Goal: Task Accomplishment & Management: Manage account settings

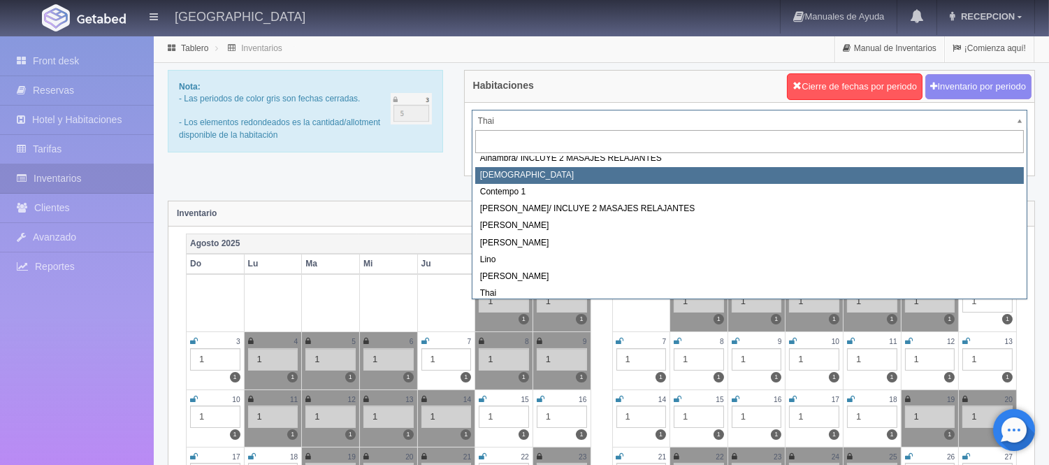
scroll to position [33, 0]
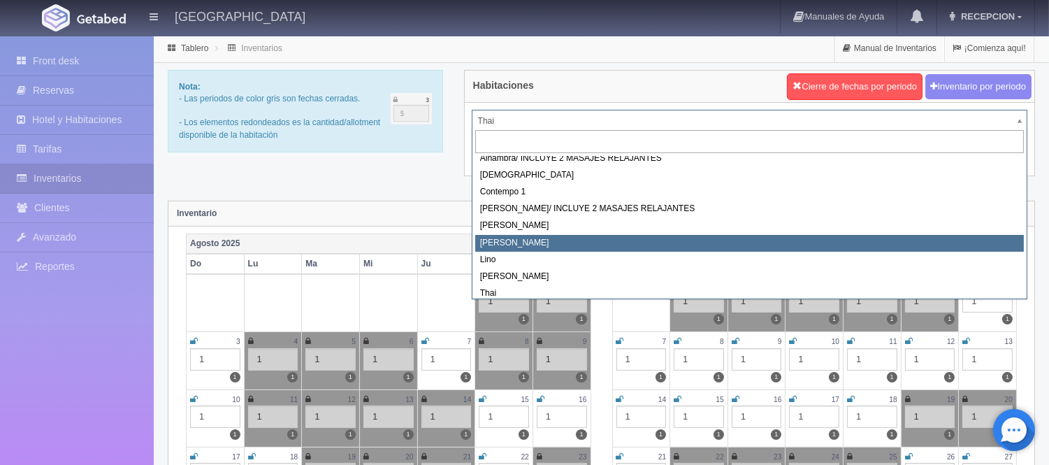
select select "724"
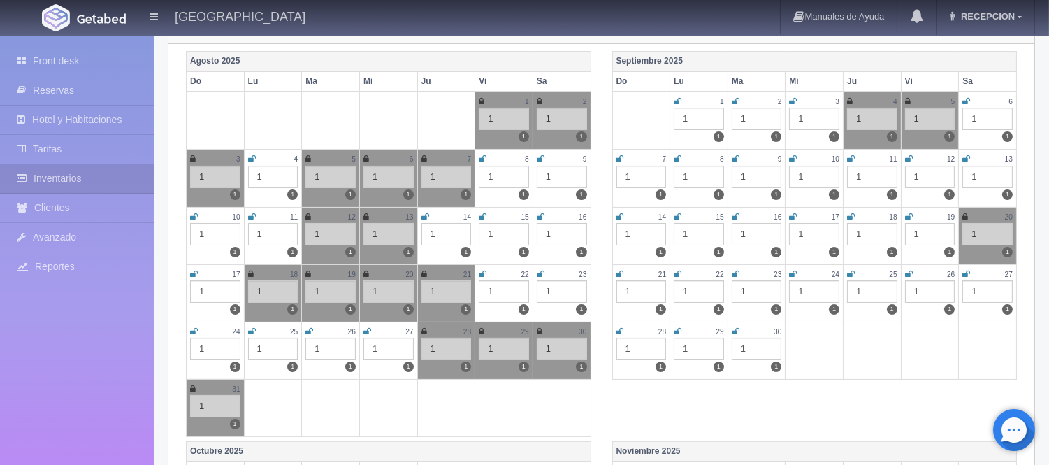
scroll to position [155, 0]
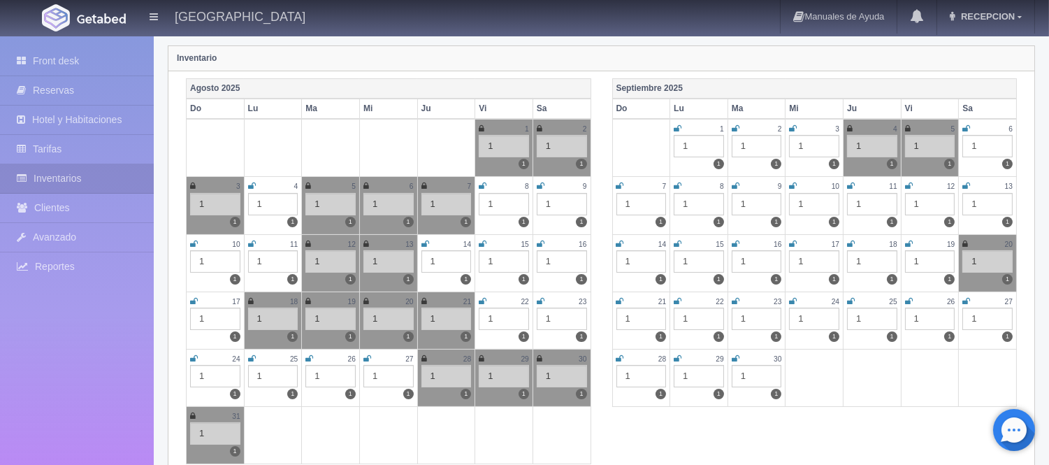
click at [255, 242] on icon at bounding box center [252, 244] width 8 height 8
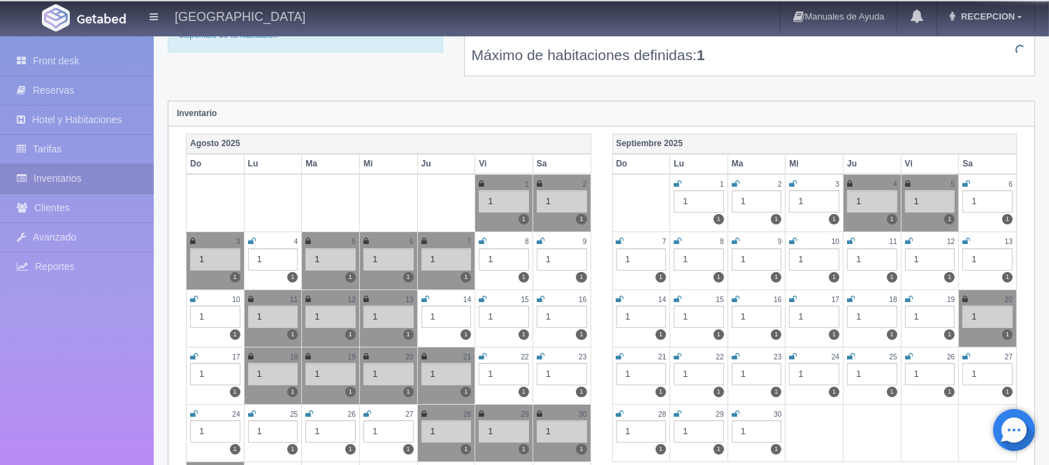
scroll to position [0, 0]
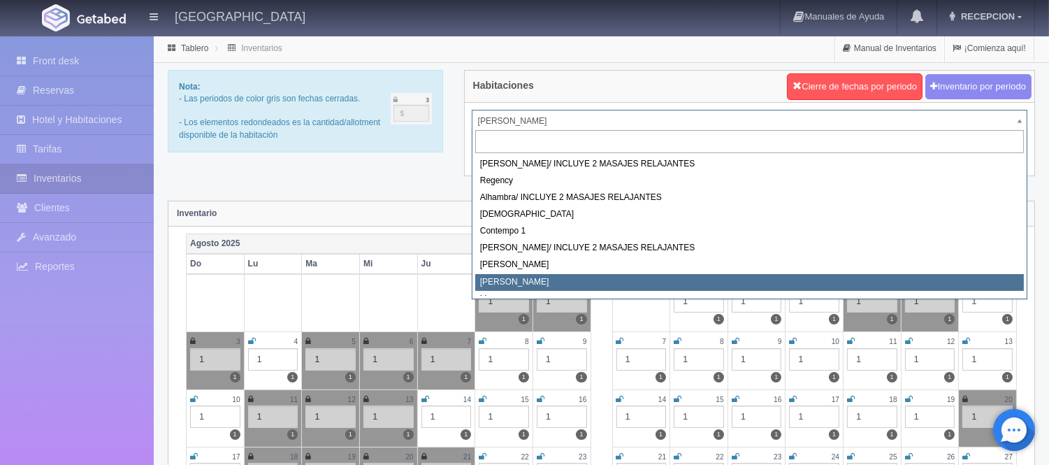
drag, startPoint x: 489, startPoint y: 122, endPoint x: 538, endPoint y: 273, distance: 159.3
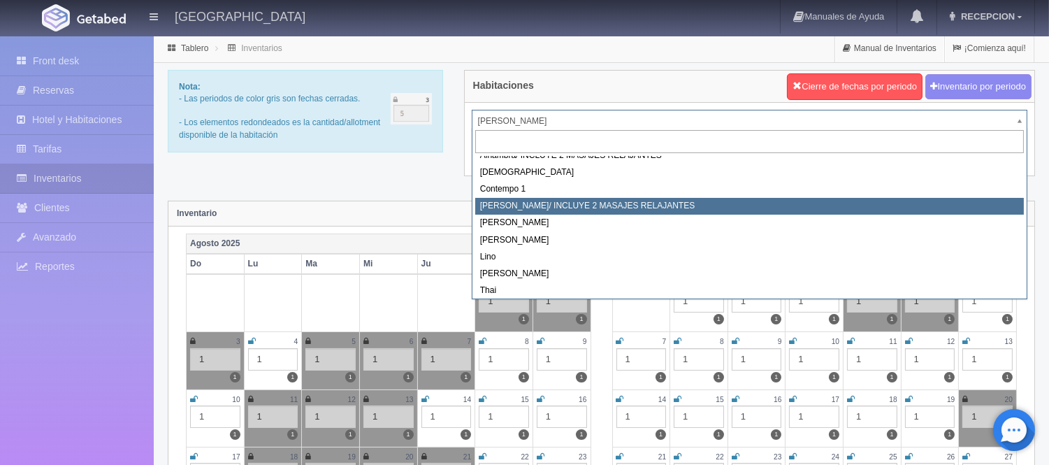
scroll to position [79, 0]
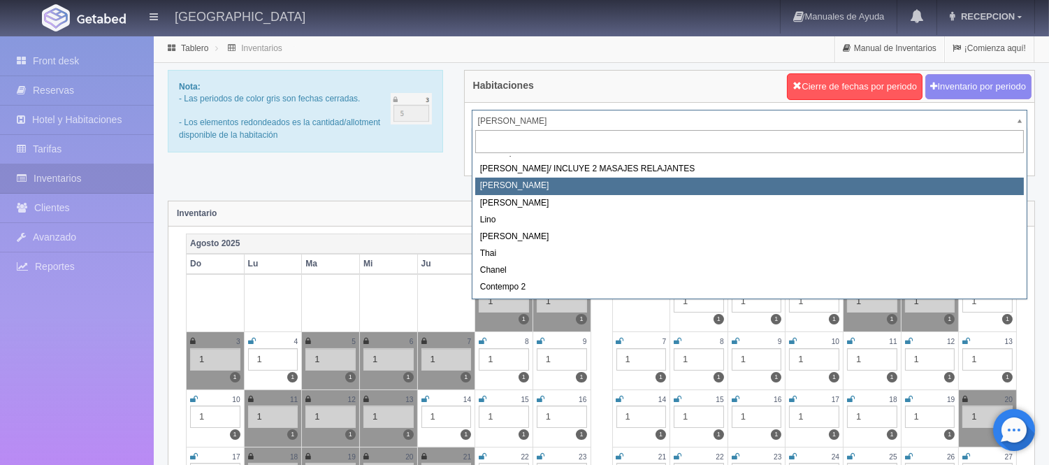
select select "723"
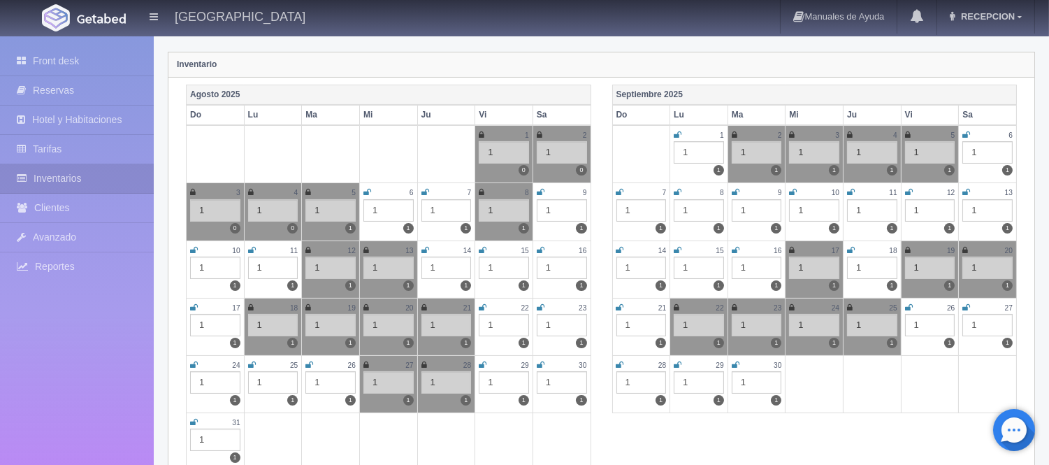
scroll to position [155, 0]
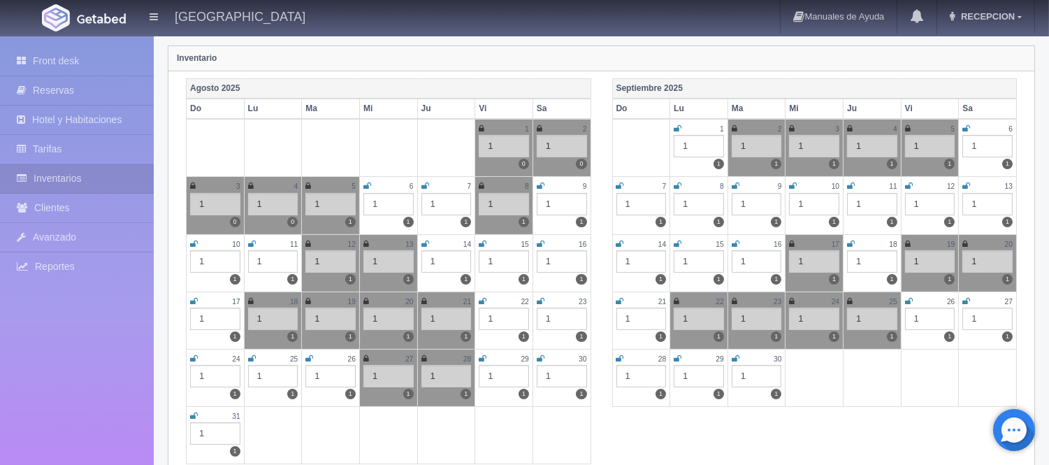
click at [252, 242] on icon at bounding box center [252, 244] width 8 height 8
drag, startPoint x: 252, startPoint y: 221, endPoint x: 592, endPoint y: 177, distance: 343.1
click at [592, 177] on div "Agosto 2025 Do Lu Ma Mi Ju Vi Sa 1 1 0 2 1 0 3 1 0 4 1 0 5 1 1 6 1 1 7 1 1 8 1 …" at bounding box center [388, 273] width 426 height 390
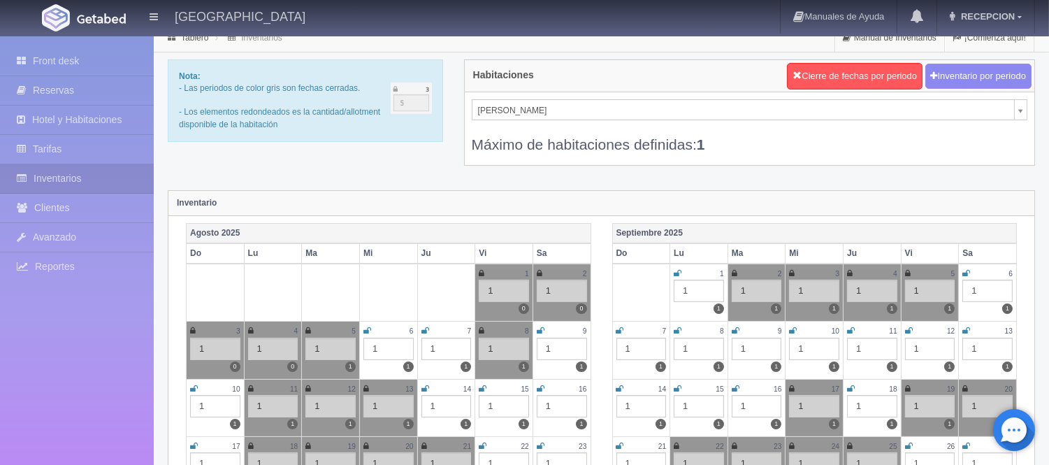
scroll to position [0, 0]
